Goal: Obtain resource: Obtain resource

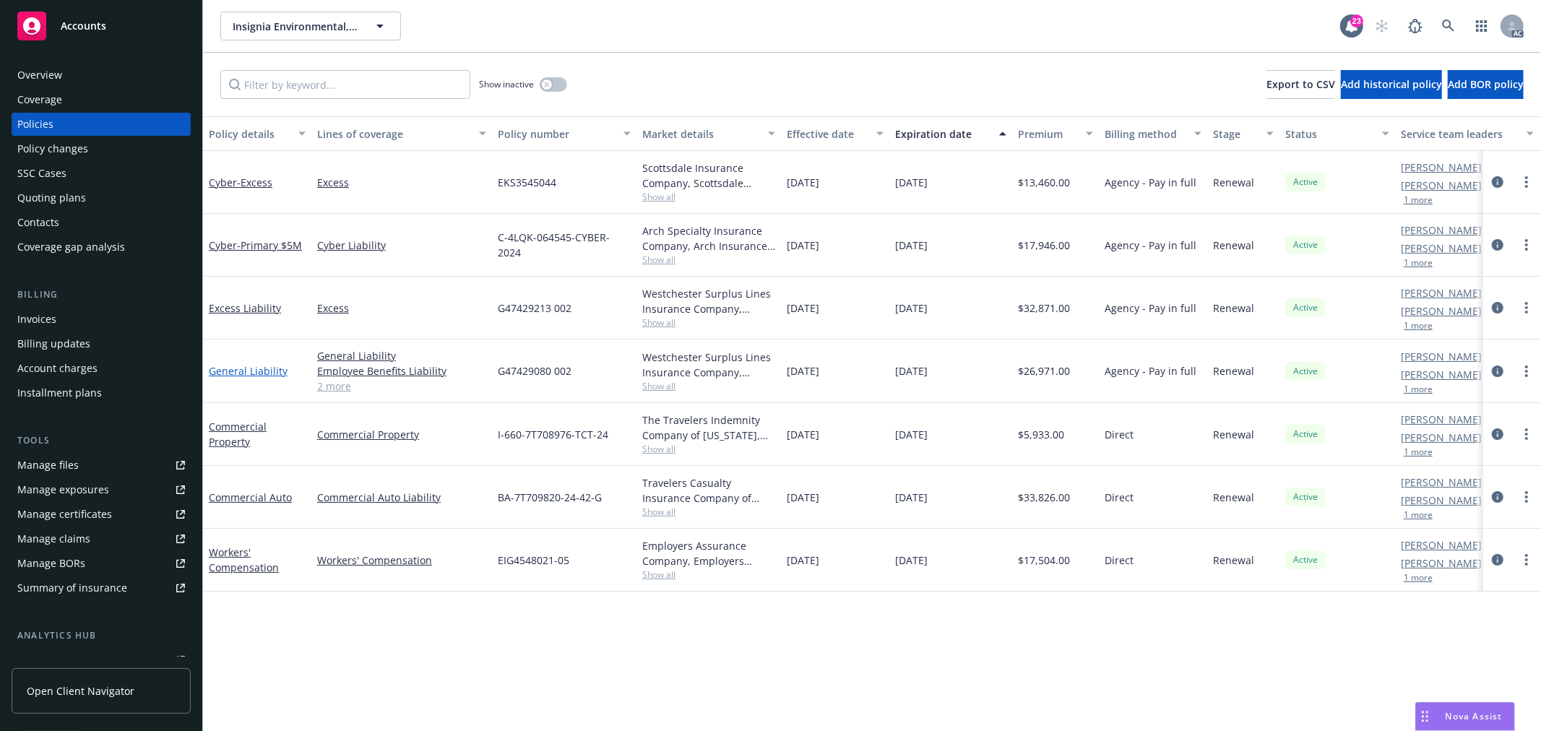
click at [261, 369] on link "General Liability" at bounding box center [248, 371] width 79 height 14
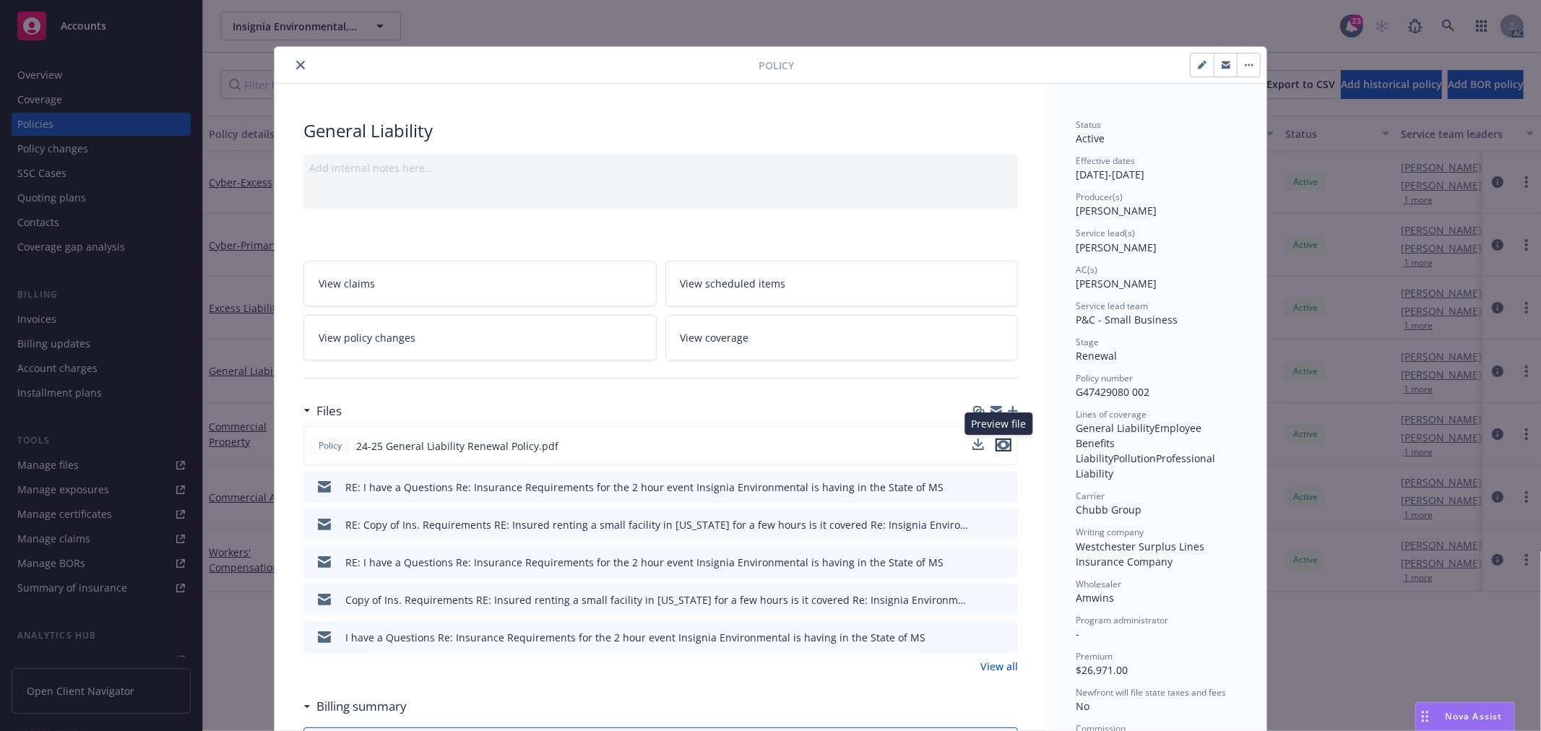
click at [1000, 445] on icon "preview file" at bounding box center [1003, 445] width 13 height 10
